Goal: Transaction & Acquisition: Subscribe to service/newsletter

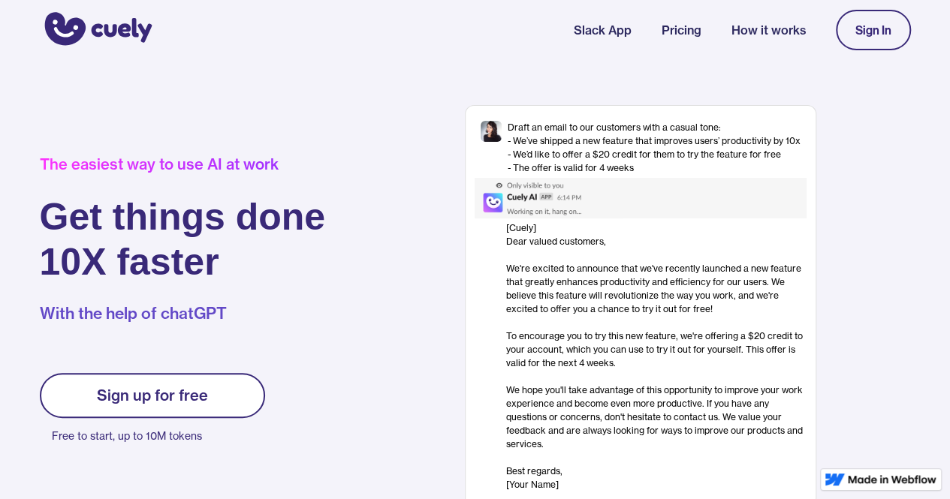
click at [161, 388] on div "Sign up for free" at bounding box center [152, 396] width 111 height 18
click at [208, 404] on link "Sign up for free" at bounding box center [152, 395] width 225 height 45
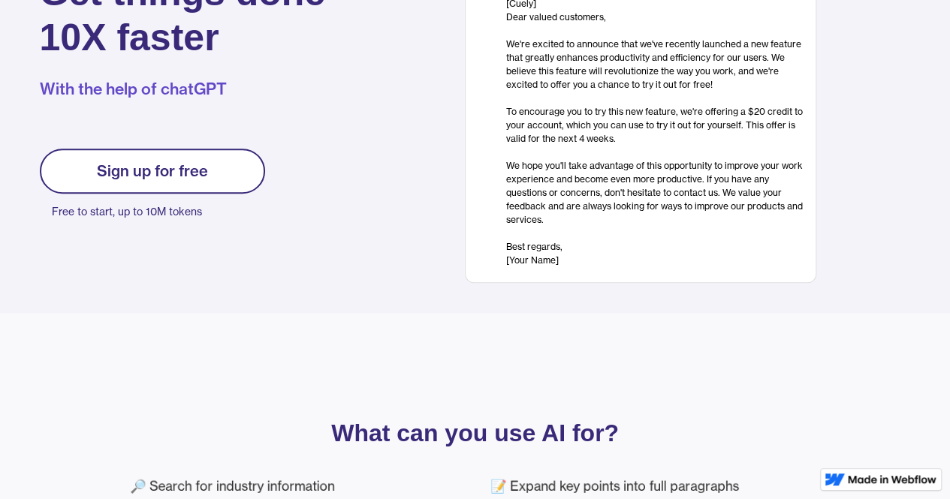
scroll to position [215, 0]
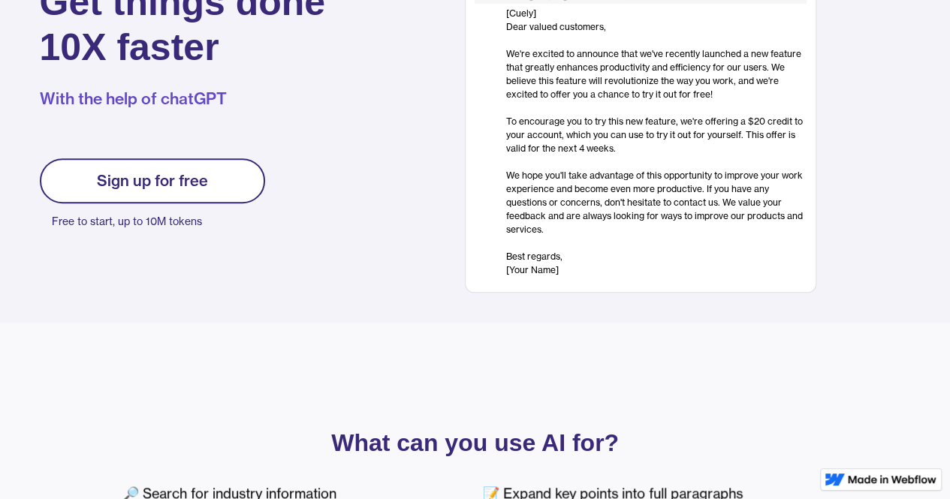
click at [184, 161] on link "Sign up for free" at bounding box center [152, 180] width 225 height 45
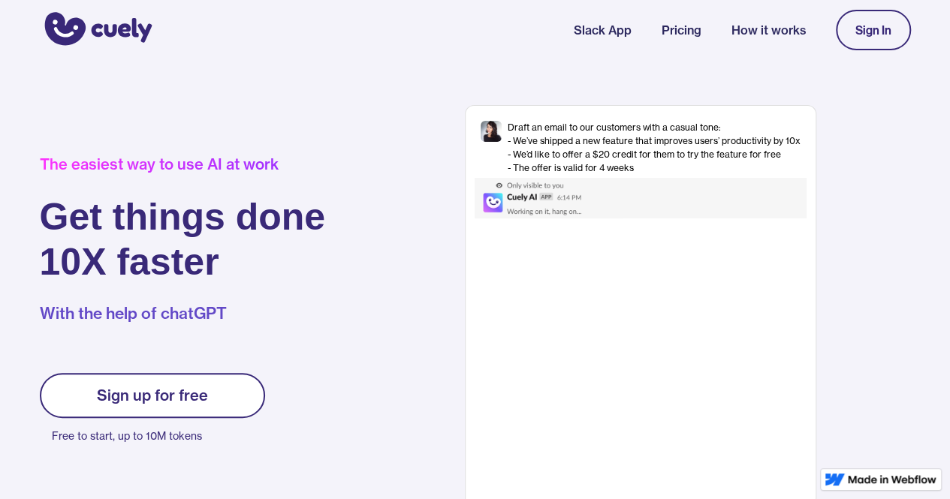
click at [589, 163] on div "Draft an email to our customers with a casual tone: - We’ve shipped a new featu…" at bounding box center [654, 148] width 293 height 54
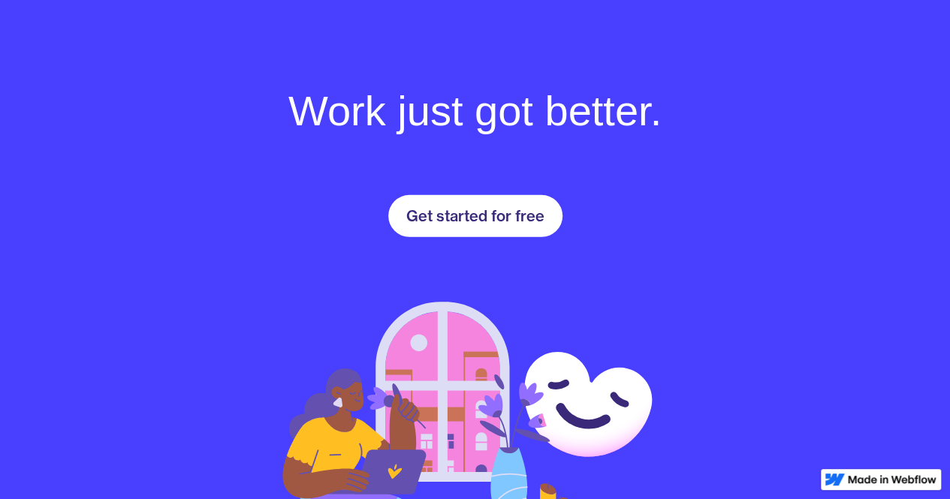
scroll to position [2024, 0]
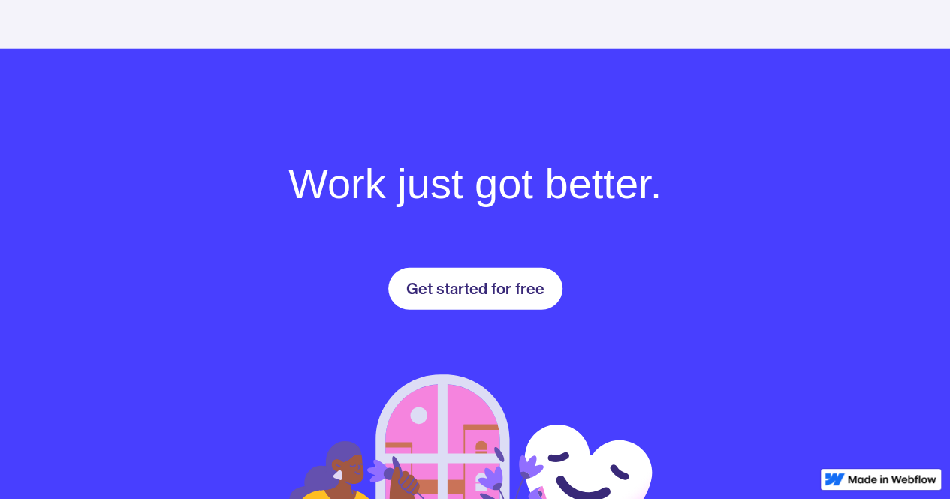
click at [510, 289] on div "Get started for free" at bounding box center [475, 289] width 138 height 18
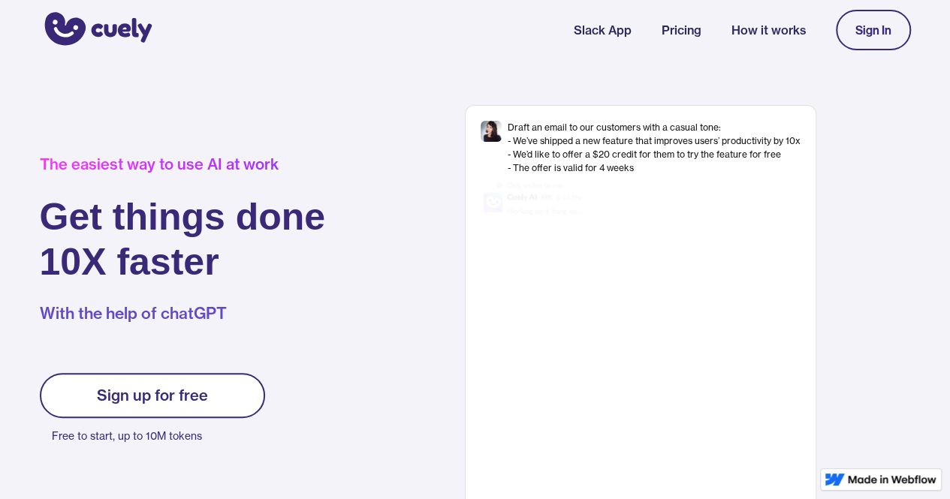
click at [213, 306] on p "With the help of chatGPT" at bounding box center [183, 314] width 286 height 23
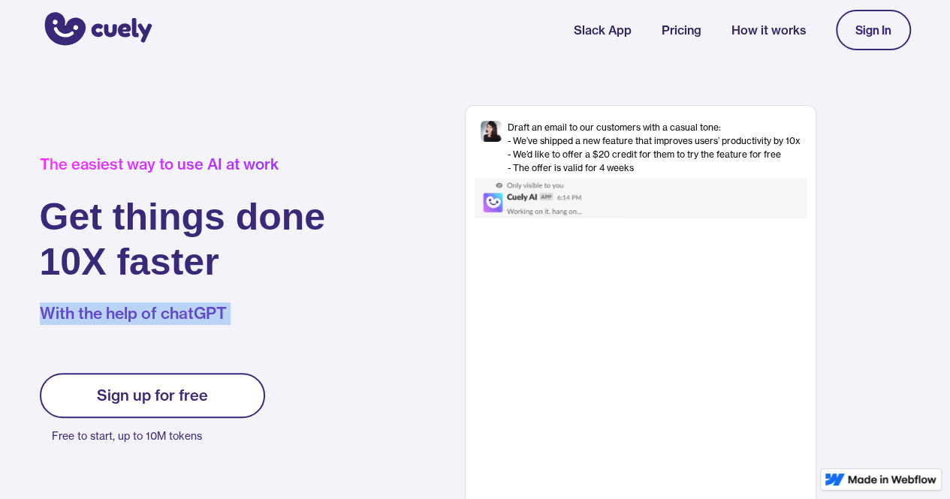
click at [213, 306] on p "With the help of chatGPT" at bounding box center [183, 314] width 286 height 23
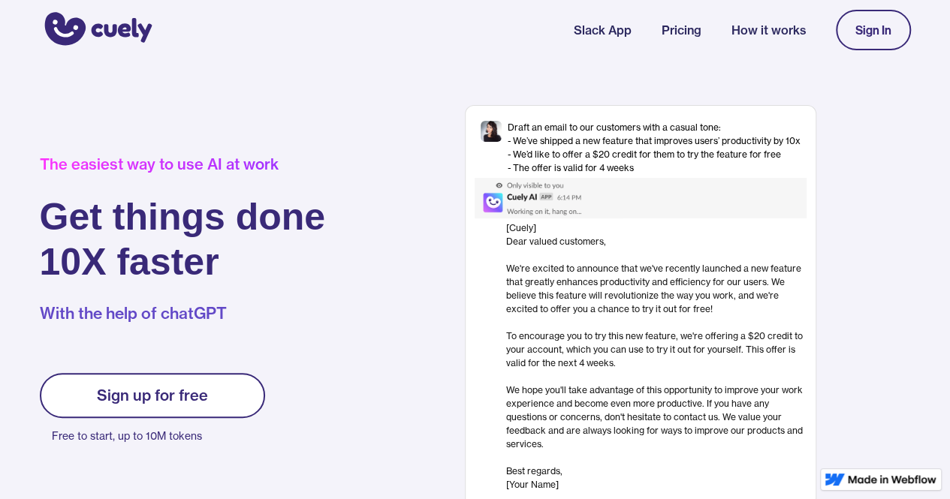
click at [339, 268] on div "The easiest way to use AI at work Get things done 10X faster With the help of c…" at bounding box center [205, 306] width 331 height 303
click at [749, 23] on link "How it works" at bounding box center [768, 30] width 74 height 18
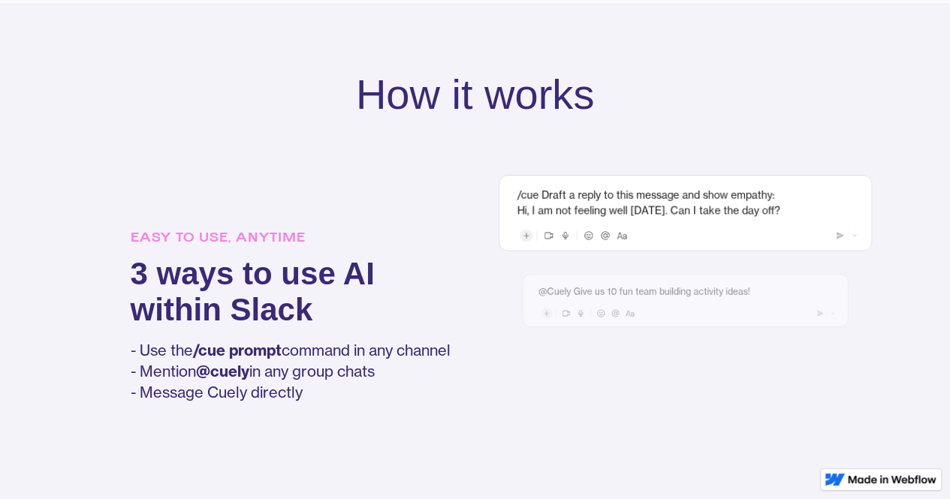
scroll to position [954, 0]
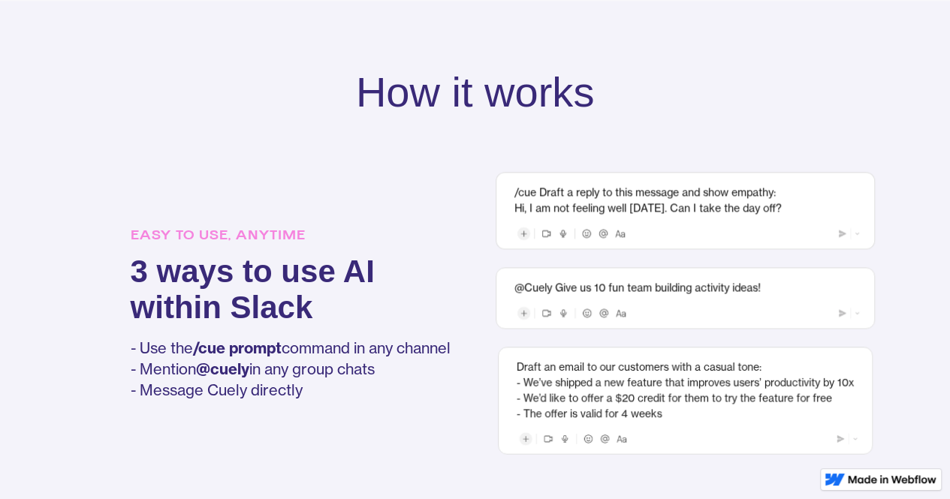
click at [636, 267] on div "@Cuely Give us 10 fun team building activity ideas!" at bounding box center [685, 298] width 379 height 62
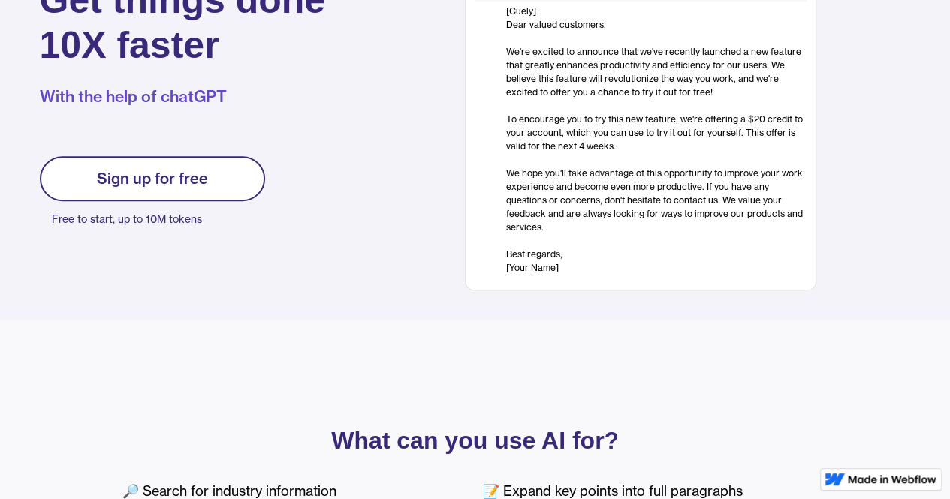
scroll to position [0, 0]
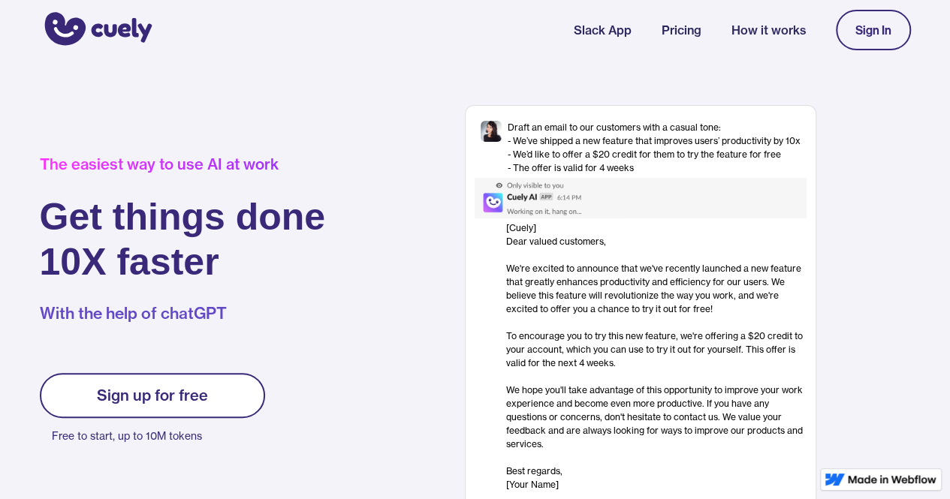
click at [201, 423] on div "Sign up for free Free to start, up to 10M tokens" at bounding box center [152, 410] width 225 height 74
click at [210, 397] on link "Sign up for free" at bounding box center [152, 395] width 225 height 45
click at [865, 20] on link "Sign In" at bounding box center [873, 30] width 75 height 41
click at [675, 30] on link "Pricing" at bounding box center [682, 30] width 40 height 18
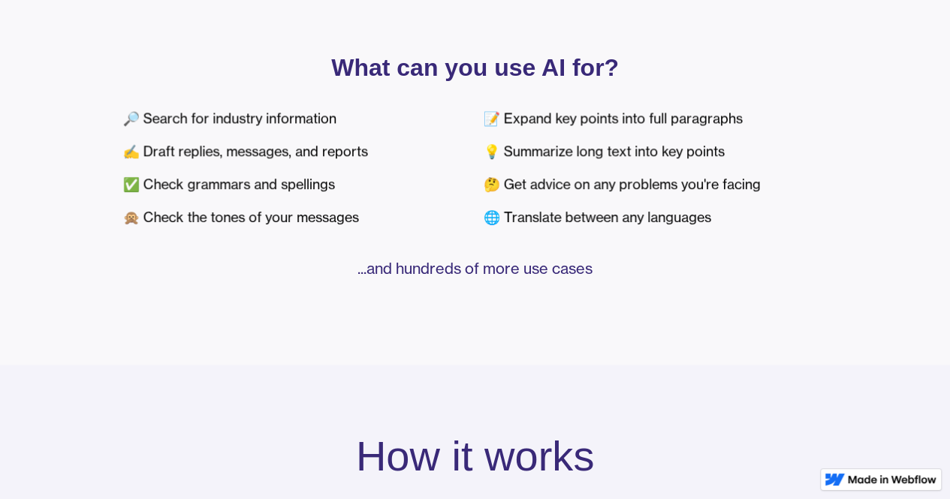
scroll to position [603, 0]
